Goal: Information Seeking & Learning: Learn about a topic

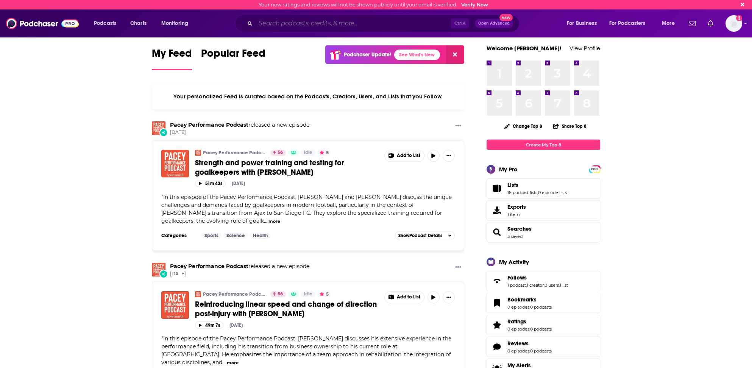
click at [307, 22] on input "Search podcasts, credits, & more..." at bounding box center [353, 23] width 195 height 12
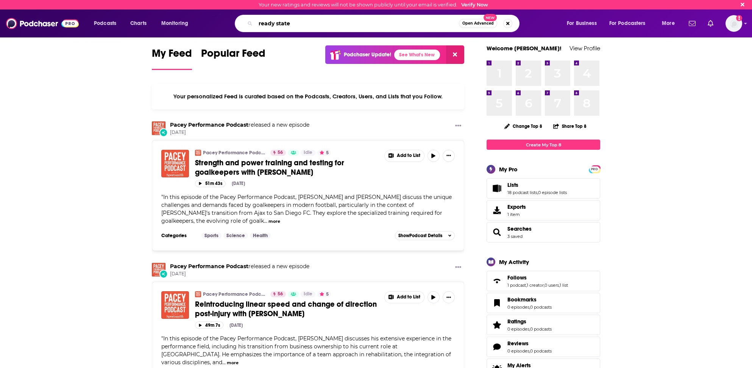
type input "ready state"
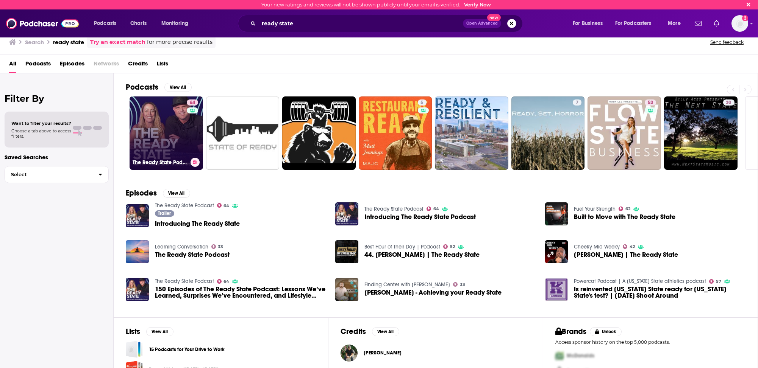
click at [160, 152] on link "64 The Ready State Podcast" at bounding box center [165, 133] width 73 height 73
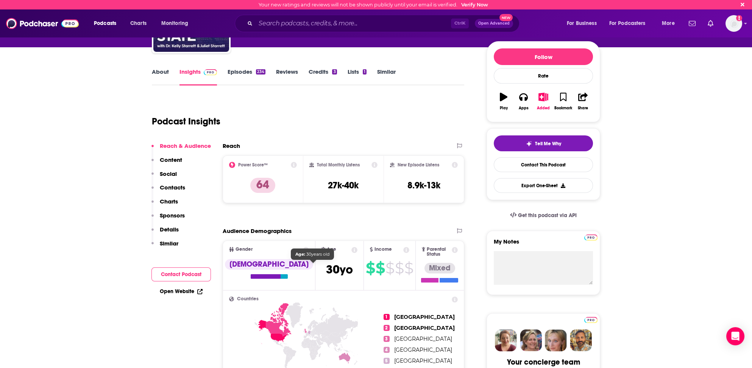
scroll to position [76, 0]
click at [168, 185] on p "Contacts" at bounding box center [172, 187] width 25 height 7
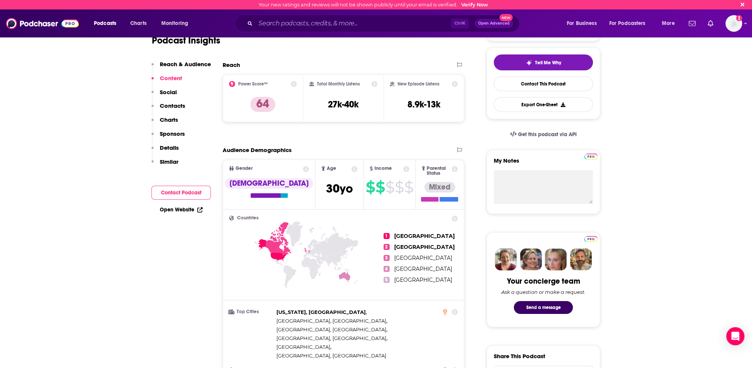
scroll to position [172, 0]
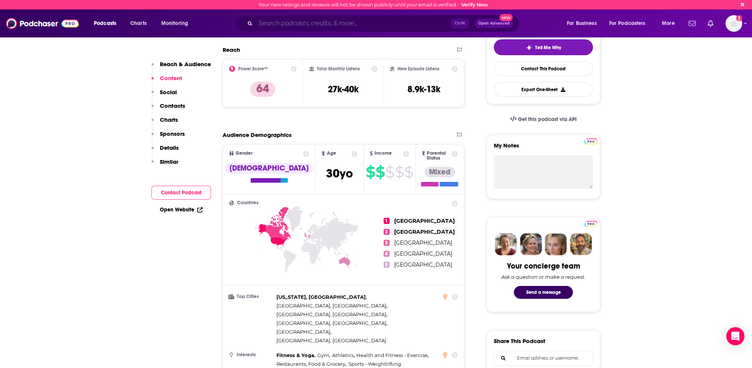
click at [302, 28] on input "Search podcasts, credits, & more..." at bounding box center [353, 23] width 195 height 12
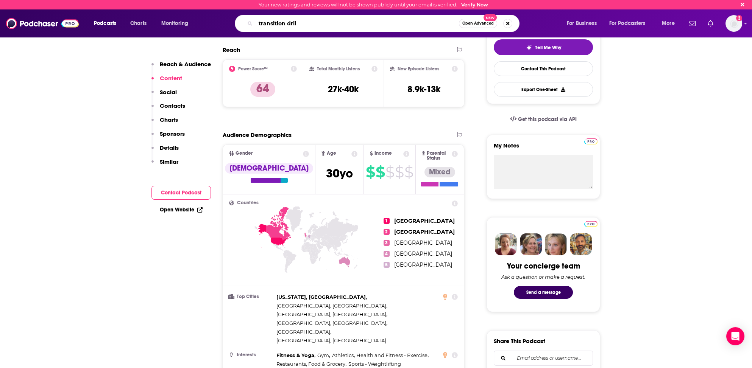
type input "transition drill"
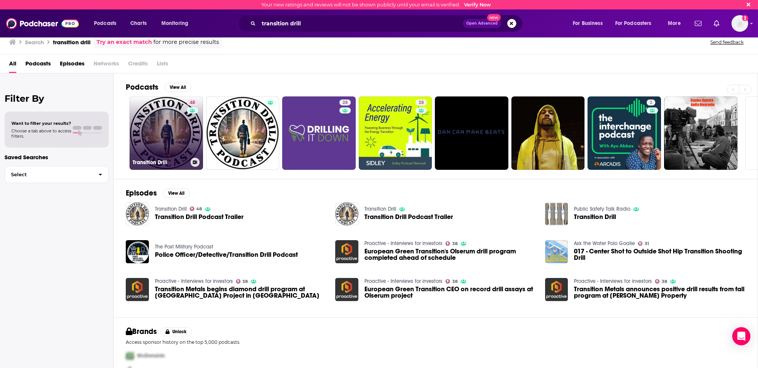
click at [148, 148] on link "48 Transition Drill" at bounding box center [165, 133] width 73 height 73
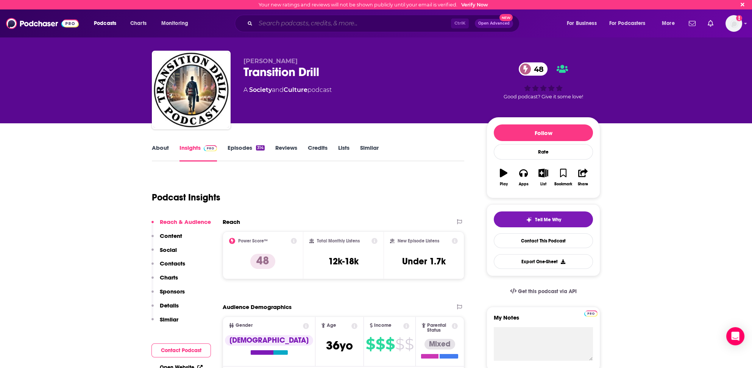
click at [296, 25] on input "Search podcasts, credits, & more..." at bounding box center [353, 23] width 195 height 12
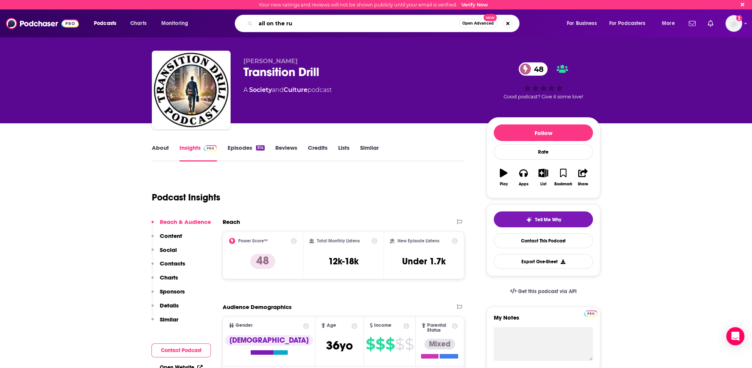
type input "all on the run"
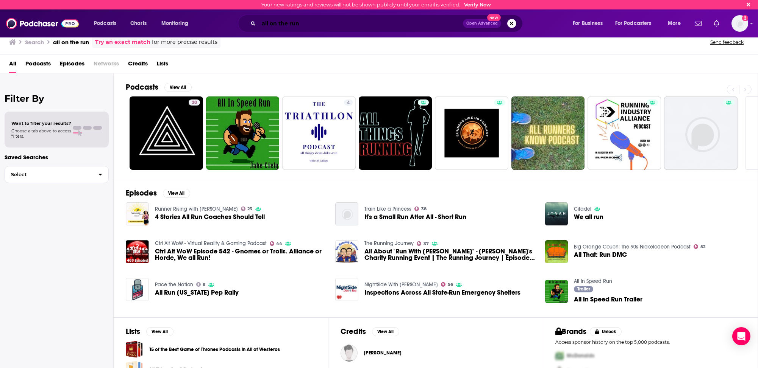
click at [284, 21] on input "all on the run" at bounding box center [361, 23] width 204 height 12
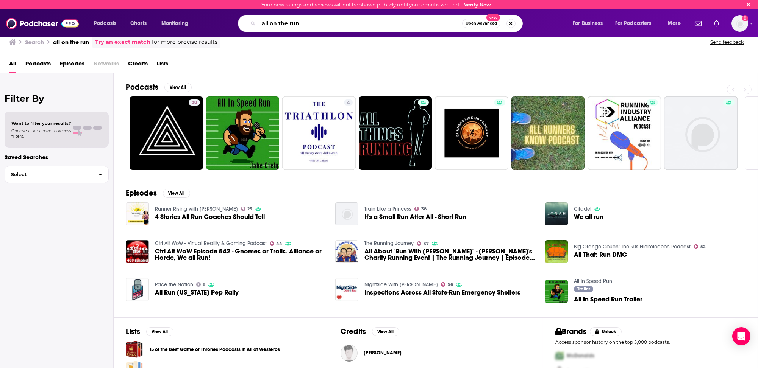
click at [284, 21] on input "all on the run" at bounding box center [360, 23] width 203 height 12
click at [287, 20] on input "all on the run" at bounding box center [360, 23] width 203 height 12
click at [289, 20] on input "all on the run" at bounding box center [360, 23] width 203 height 12
type input "a"
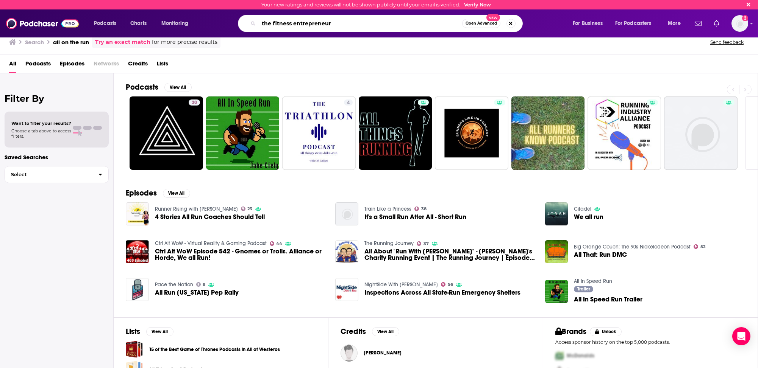
type input "the fitness entrepreneur"
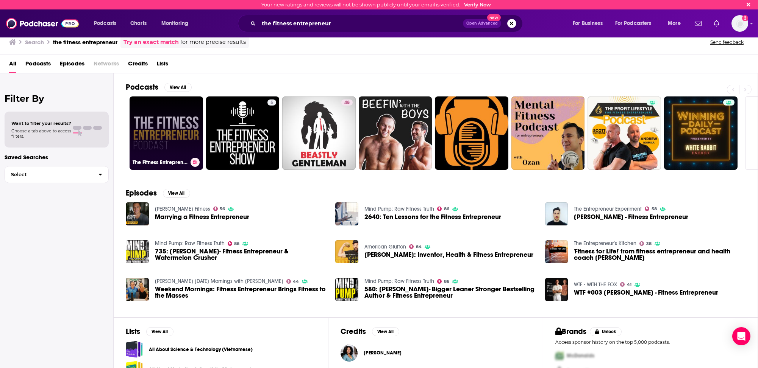
click at [172, 128] on link "The Fitness Entrepreneur Podcast" at bounding box center [165, 133] width 73 height 73
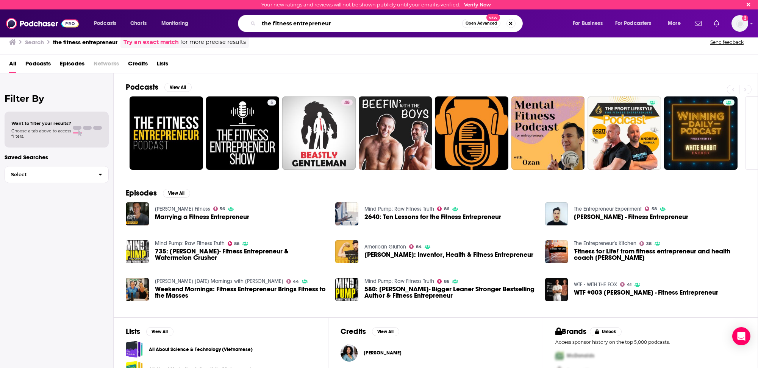
click at [263, 25] on input "the fitness entrepreneur" at bounding box center [360, 23] width 203 height 12
type input "transition drill"
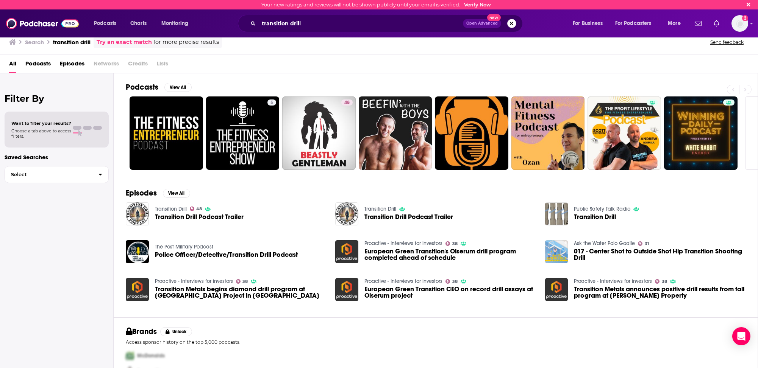
click at [510, 23] on button "Search podcasts, credits, & more..." at bounding box center [511, 23] width 9 height 9
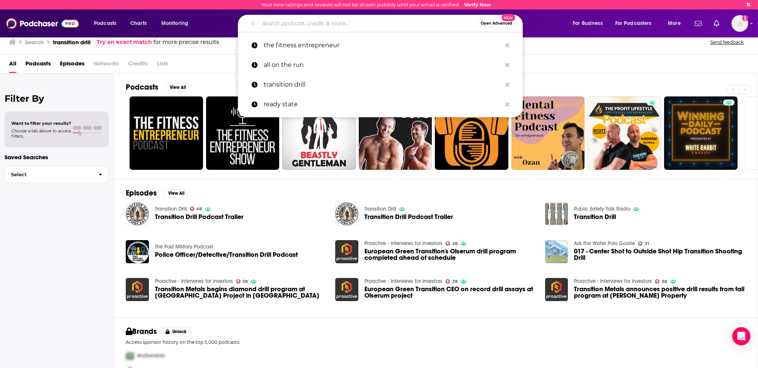
click at [301, 25] on input "Search podcasts, credits, & more..." at bounding box center [368, 23] width 218 height 12
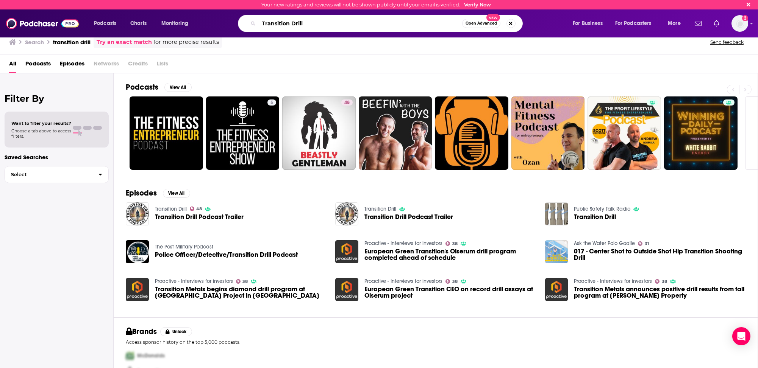
type input "Transition Drill"
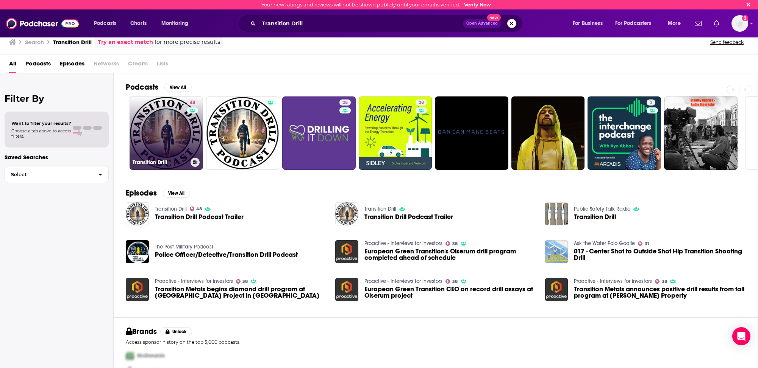
click at [147, 146] on link "48 Transition Drill" at bounding box center [165, 133] width 73 height 73
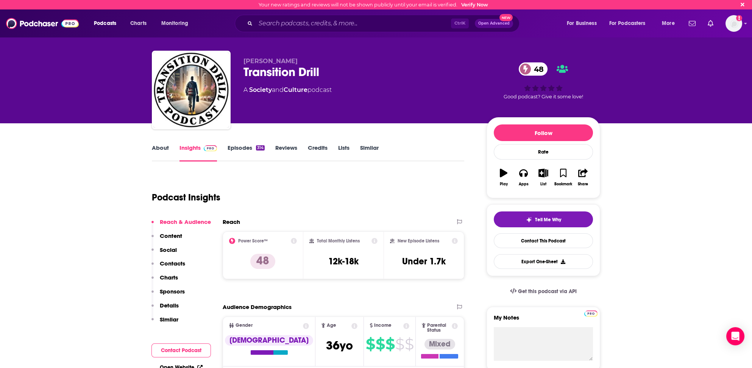
click at [164, 146] on link "About" at bounding box center [160, 152] width 17 height 17
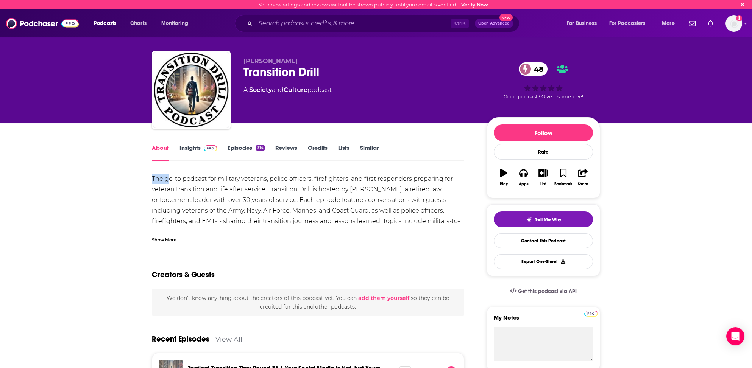
drag, startPoint x: 151, startPoint y: 176, endPoint x: 167, endPoint y: 178, distance: 16.0
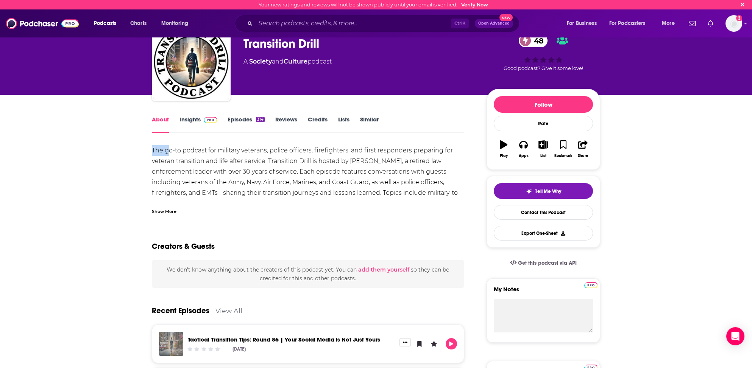
scroll to position [38, 0]
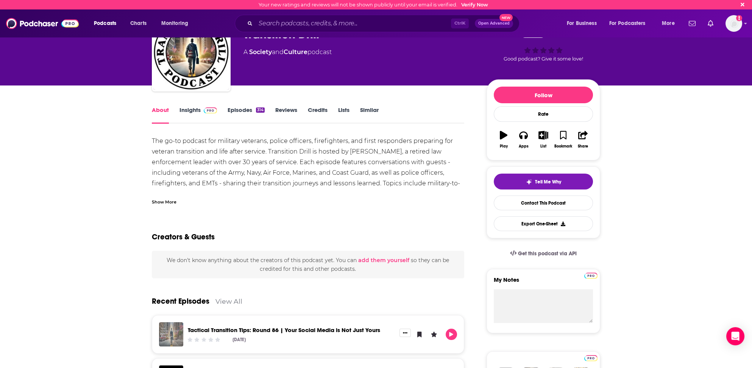
click at [170, 201] on div "Show More" at bounding box center [164, 201] width 25 height 7
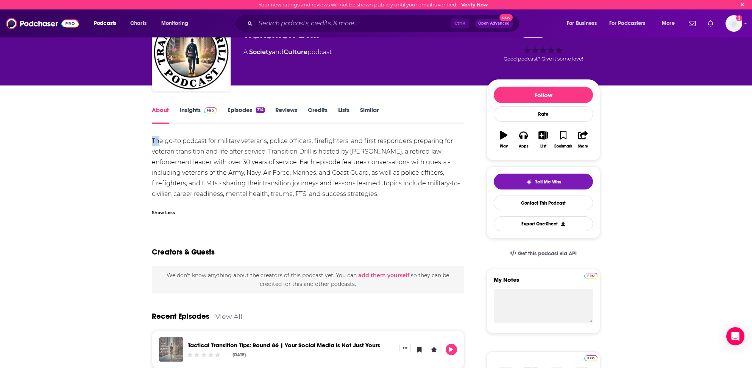
drag, startPoint x: 149, startPoint y: 140, endPoint x: 159, endPoint y: 141, distance: 10.3
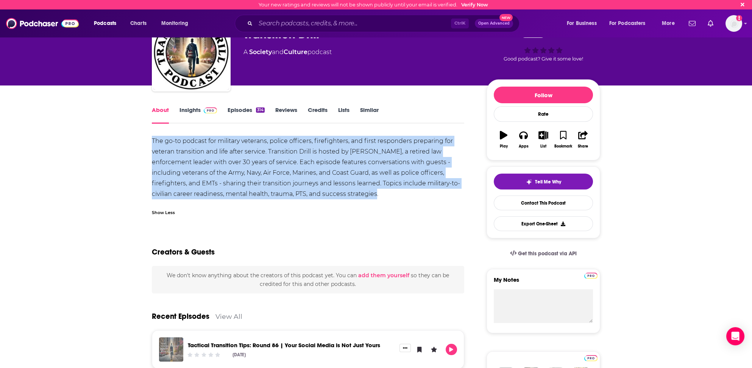
click at [383, 193] on div "The go-to podcast for military veterans, police officers, firefighters, and fir…" at bounding box center [308, 168] width 312 height 64
copy div "The go-to podcast for military veterans, police officers, firefighters, and fir…"
